Goal: Transaction & Acquisition: Obtain resource

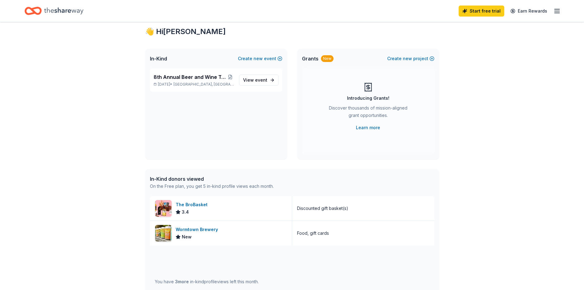
scroll to position [13, 0]
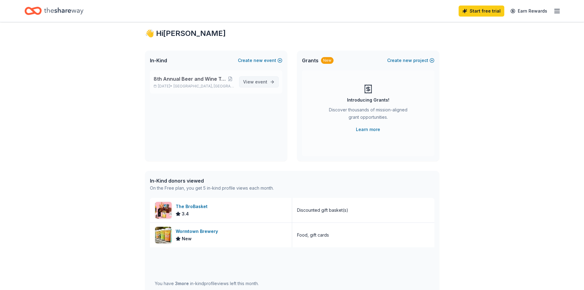
click at [260, 82] on span "event" at bounding box center [261, 81] width 12 height 5
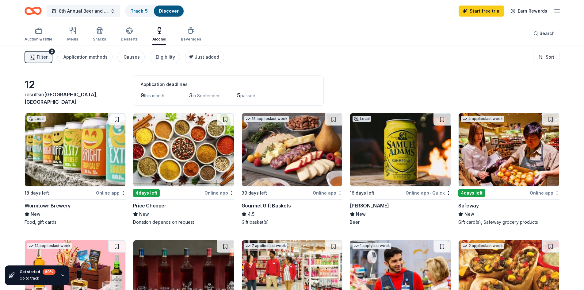
click at [382, 183] on img at bounding box center [400, 149] width 101 height 73
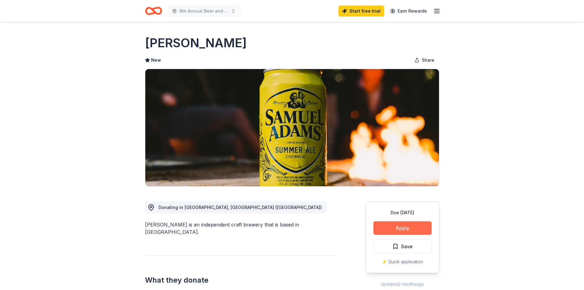
click at [410, 229] on button "Apply" at bounding box center [402, 227] width 58 height 13
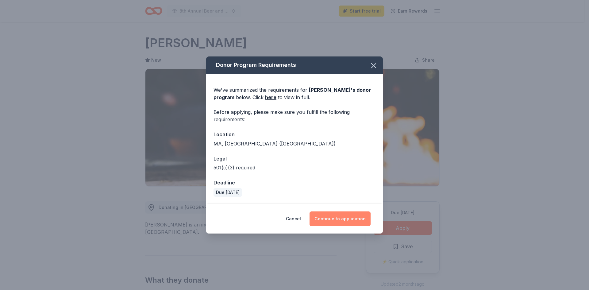
click at [328, 218] on button "Continue to application" at bounding box center [339, 218] width 61 height 15
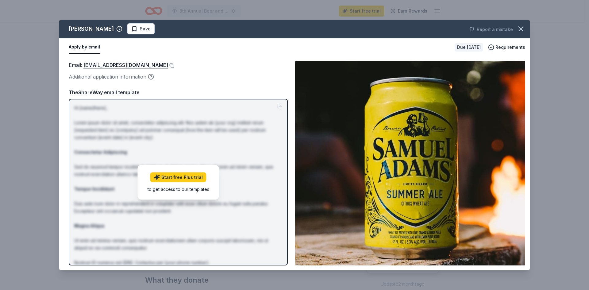
click at [250, 72] on div "Email : donations@bostonbeer.com Additional application information" at bounding box center [178, 71] width 219 height 20
click at [262, 95] on div "TheShareWay email template" at bounding box center [178, 92] width 219 height 8
click at [249, 124] on p "Hi [name/there], Lorem ipsum dolor sit amet, consectetur adipiscing elit. Nos a…" at bounding box center [178, 196] width 208 height 184
click at [268, 112] on p "Hi [name/there], Lorem ipsum dolor sit amet, consectetur adipiscing elit. Nos a…" at bounding box center [178, 196] width 208 height 184
click at [128, 64] on link "donations@bostonbeer.com" at bounding box center [125, 65] width 85 height 8
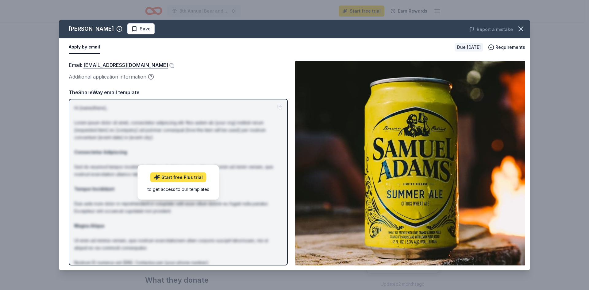
click at [191, 177] on link "Start free Plus trial" at bounding box center [178, 177] width 56 height 10
click at [511, 46] on span "Requirements" at bounding box center [510, 47] width 30 height 7
drag, startPoint x: 186, startPoint y: 88, endPoint x: 180, endPoint y: 82, distance: 9.1
click at [185, 87] on div "Email : donations@bostonbeer.com Additional application information TheShareWay…" at bounding box center [178, 163] width 219 height 204
click at [143, 64] on link "donations@bostonbeer.com" at bounding box center [125, 65] width 85 height 8
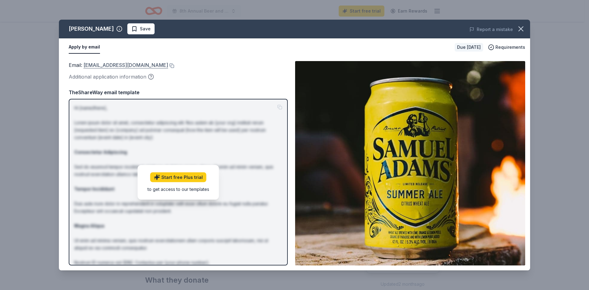
click at [143, 64] on link "donations@bostonbeer.com" at bounding box center [125, 65] width 85 height 8
click at [115, 66] on link "donations@bostonbeer.com" at bounding box center [125, 65] width 85 height 8
click at [520, 30] on icon "button" at bounding box center [520, 29] width 9 height 9
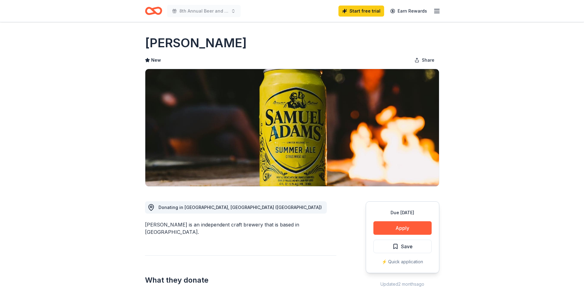
click at [403, 262] on div "⚡️ Quick application" at bounding box center [402, 261] width 58 height 7
click at [404, 228] on button "Apply" at bounding box center [402, 227] width 58 height 13
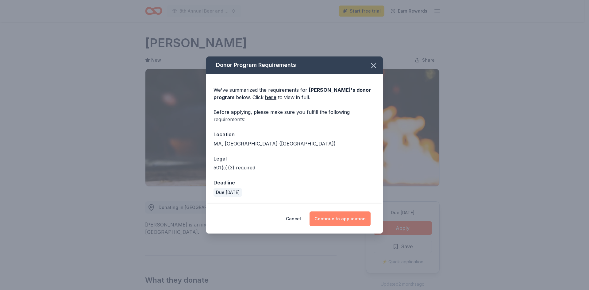
click at [348, 217] on button "Continue to application" at bounding box center [339, 218] width 61 height 15
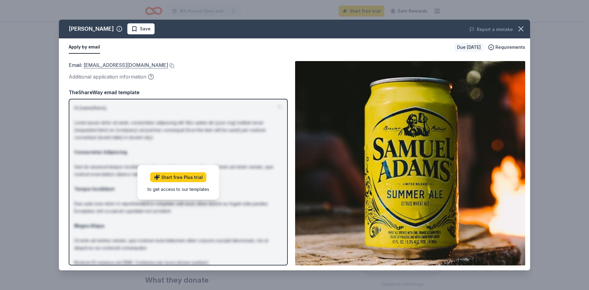
click at [122, 65] on link "donations@bostonbeer.com" at bounding box center [125, 65] width 85 height 8
click at [119, 28] on icon "button" at bounding box center [119, 28] width 0 height 0
click at [123, 70] on link "donations@bostonbeer.com" at bounding box center [139, 72] width 73 height 5
